Goal: Task Accomplishment & Management: Complete application form

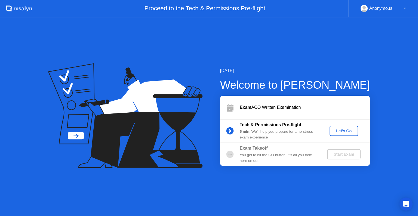
click at [338, 130] on div "Let's Go" at bounding box center [344, 131] width 24 height 4
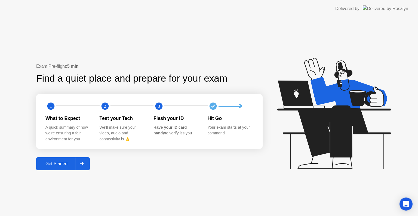
click at [59, 166] on div "Get Started" at bounding box center [56, 164] width 37 height 5
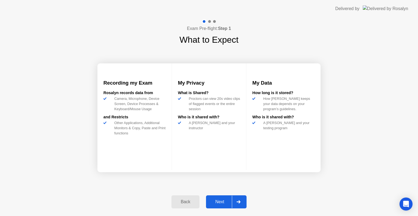
click at [219, 202] on div "Next" at bounding box center [220, 202] width 24 height 5
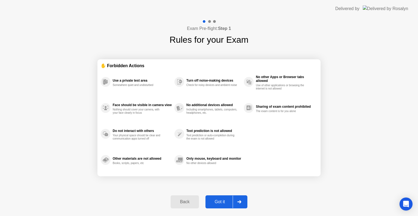
click at [219, 202] on div "Got it" at bounding box center [220, 202] width 26 height 5
select select "**********"
select select "*******"
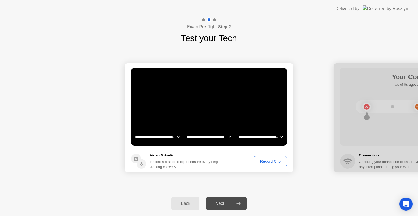
click at [271, 163] on div "Record Clip" at bounding box center [270, 161] width 29 height 4
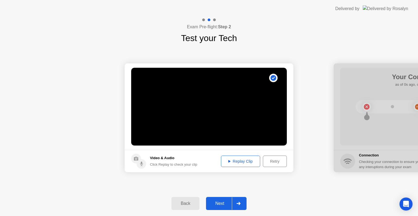
click at [239, 161] on div "Replay Clip" at bounding box center [240, 161] width 35 height 4
click at [278, 159] on div "Retry" at bounding box center [275, 161] width 20 height 4
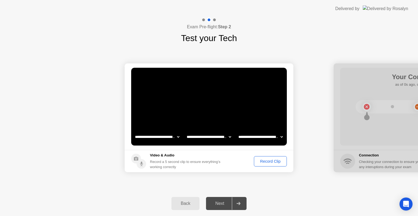
click at [278, 159] on div "Record Clip" at bounding box center [270, 161] width 29 height 4
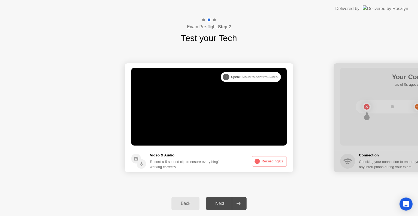
click at [278, 159] on button "Recording 0s" at bounding box center [269, 161] width 35 height 10
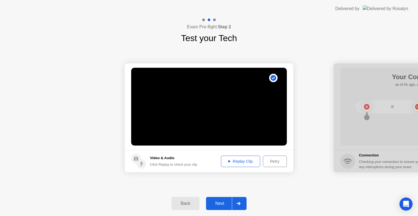
click at [240, 162] on div "Replay Clip" at bounding box center [240, 161] width 35 height 4
click at [218, 206] on div "Next" at bounding box center [220, 203] width 24 height 5
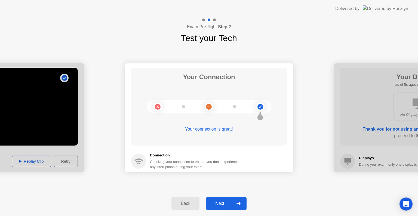
click at [218, 206] on div "Next" at bounding box center [220, 203] width 24 height 5
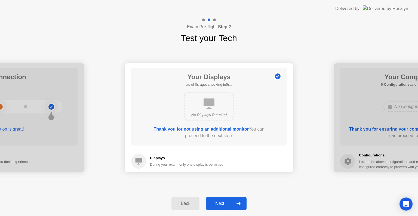
click at [218, 206] on div "Next" at bounding box center [220, 203] width 24 height 5
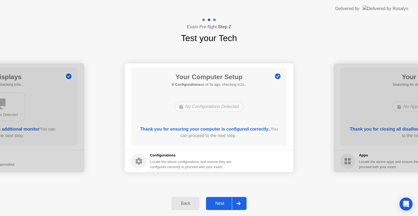
click at [218, 206] on div "Next" at bounding box center [220, 203] width 24 height 5
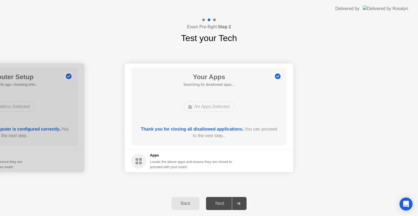
click at [218, 206] on div "Next" at bounding box center [220, 203] width 24 height 5
click at [219, 201] on div "Next" at bounding box center [220, 203] width 24 height 5
click at [242, 203] on div at bounding box center [238, 204] width 13 height 13
click at [217, 203] on div "Next" at bounding box center [220, 203] width 24 height 5
click at [218, 206] on div "Next" at bounding box center [220, 203] width 24 height 5
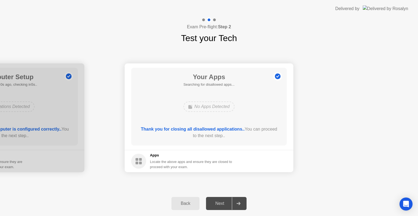
click at [218, 106] on div "No Apps Detected" at bounding box center [209, 107] width 51 height 10
click at [226, 27] on b "Step 2" at bounding box center [224, 27] width 13 height 5
click at [239, 204] on icon at bounding box center [239, 203] width 4 height 3
click at [223, 202] on div "Next" at bounding box center [220, 203] width 24 height 5
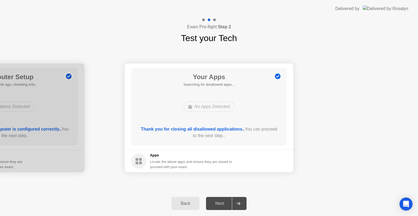
drag, startPoint x: 195, startPoint y: 129, endPoint x: 138, endPoint y: 162, distance: 65.4
click at [138, 162] on app-apps "Your Apps Searching for disallowed apps... No Apps Detected Thank you for closi…" at bounding box center [209, 117] width 169 height 109
click at [138, 162] on circle at bounding box center [138, 161] width 15 height 15
click at [279, 75] on circle at bounding box center [278, 77] width 6 height 6
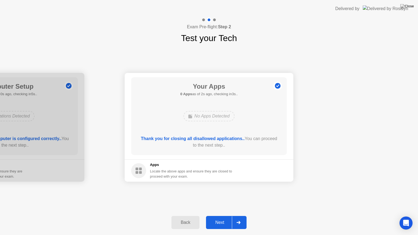
click at [218, 216] on div "Next" at bounding box center [220, 222] width 24 height 5
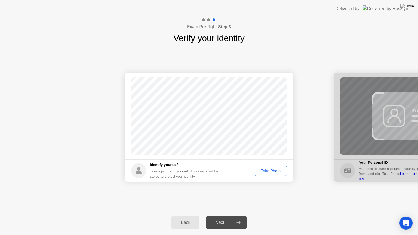
click at [273, 172] on div "Take Photo" at bounding box center [271, 171] width 28 height 4
click at [222, 216] on div "Next" at bounding box center [220, 222] width 24 height 5
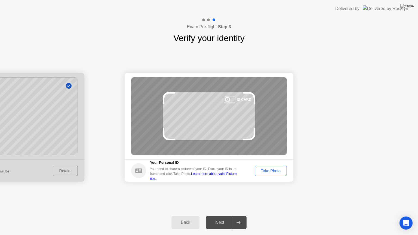
click at [268, 175] on button "Take Photo" at bounding box center [271, 171] width 32 height 10
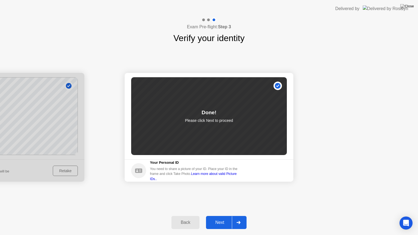
click at [222, 216] on div "Next" at bounding box center [220, 222] width 24 height 5
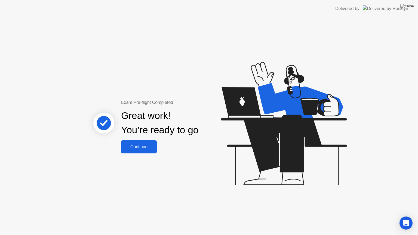
click at [136, 148] on div "Continue" at bounding box center [139, 147] width 32 height 5
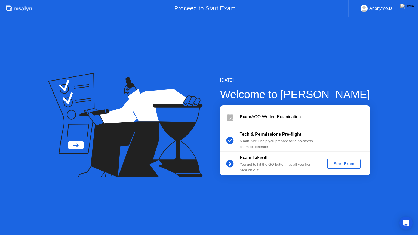
click at [341, 165] on div "Start Exam" at bounding box center [344, 164] width 29 height 4
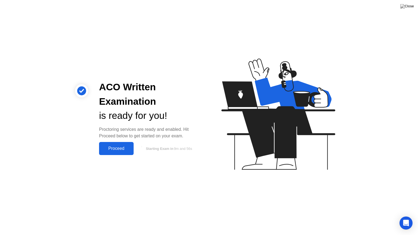
click at [123, 148] on div "Proceed" at bounding box center [116, 148] width 31 height 5
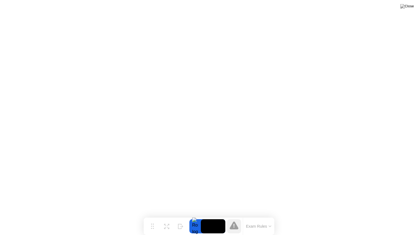
click at [256, 216] on button "Exam Rules" at bounding box center [259, 226] width 29 height 5
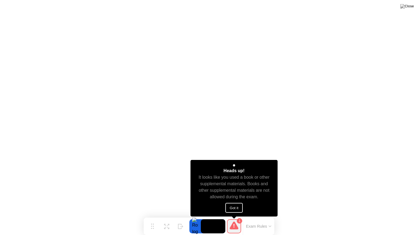
click at [232, 209] on button "Got it" at bounding box center [234, 208] width 17 height 10
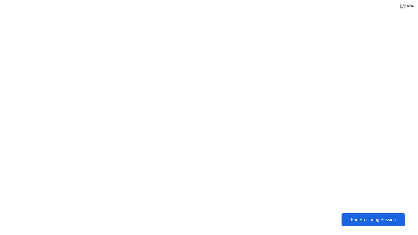
click at [380, 216] on div "End Proctoring Session" at bounding box center [373, 220] width 61 height 5
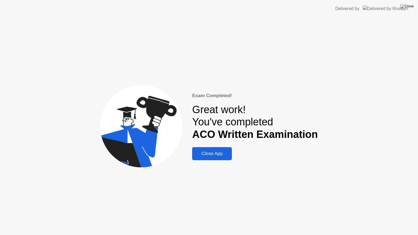
click at [223, 153] on div "Close App" at bounding box center [212, 153] width 37 height 5
